Goal: Register for event/course

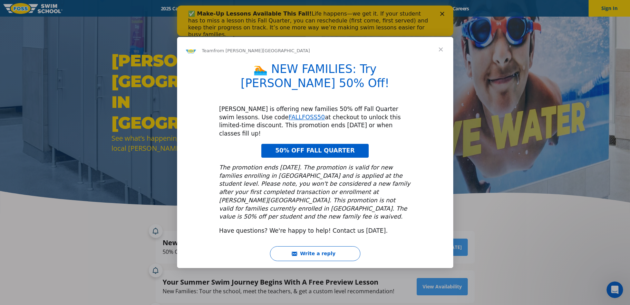
click at [440, 62] on span "Close" at bounding box center [441, 49] width 25 height 25
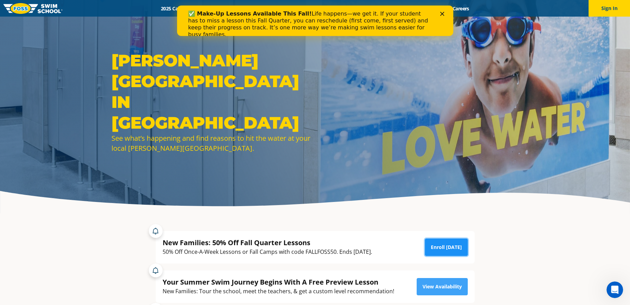
click at [459, 247] on link "Enroll [DATE]" at bounding box center [446, 246] width 43 height 17
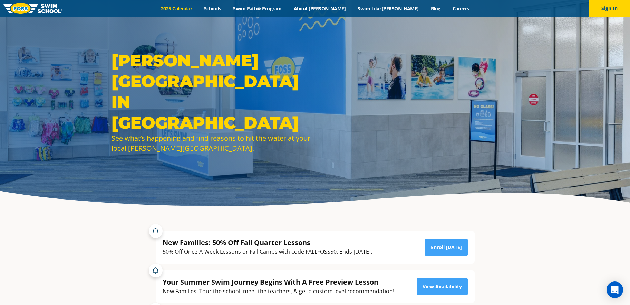
click at [184, 5] on link "2025 Calendar" at bounding box center [176, 8] width 43 height 7
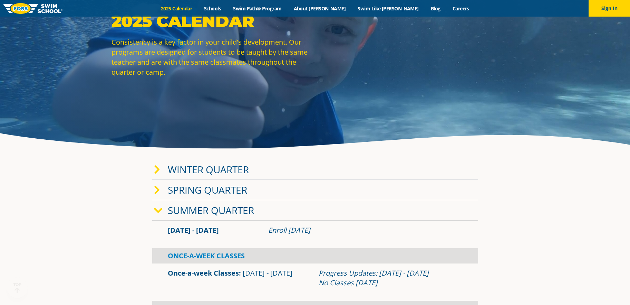
scroll to position [69, 0]
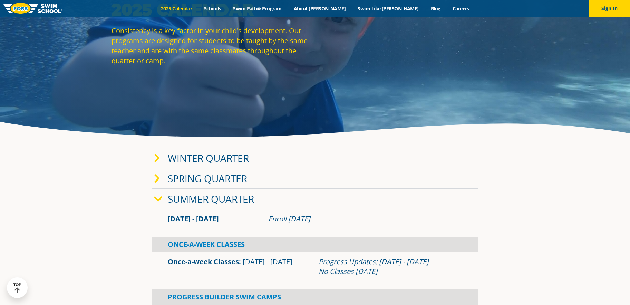
click at [451, 136] on div "2025 Calendar Consistency is a key factor in your child's development. Our prog…" at bounding box center [315, 37] width 630 height 213
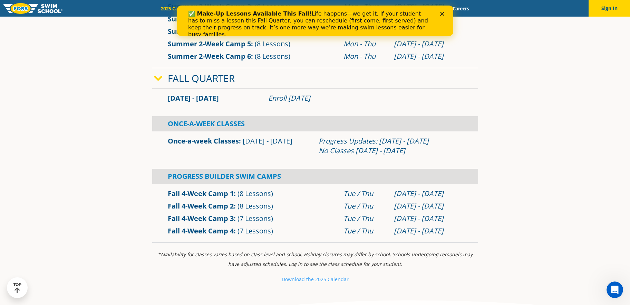
scroll to position [449, 0]
